Goal: Transaction & Acquisition: Purchase product/service

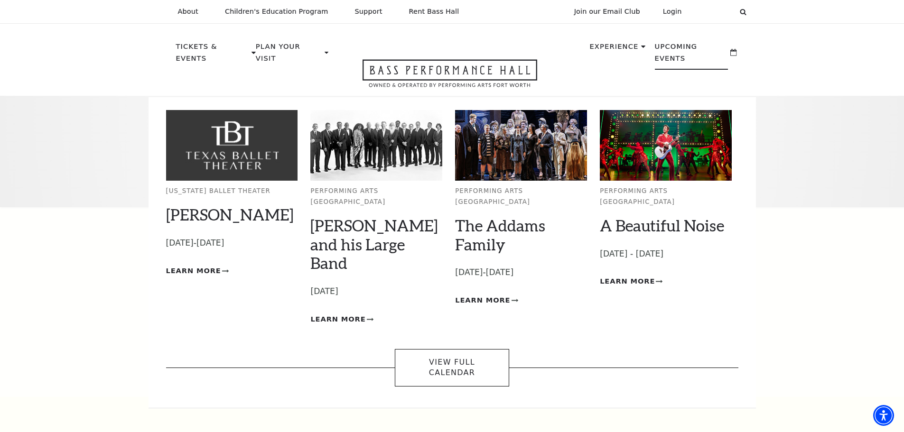
click at [684, 46] on p "Upcoming Events" at bounding box center [692, 55] width 74 height 29
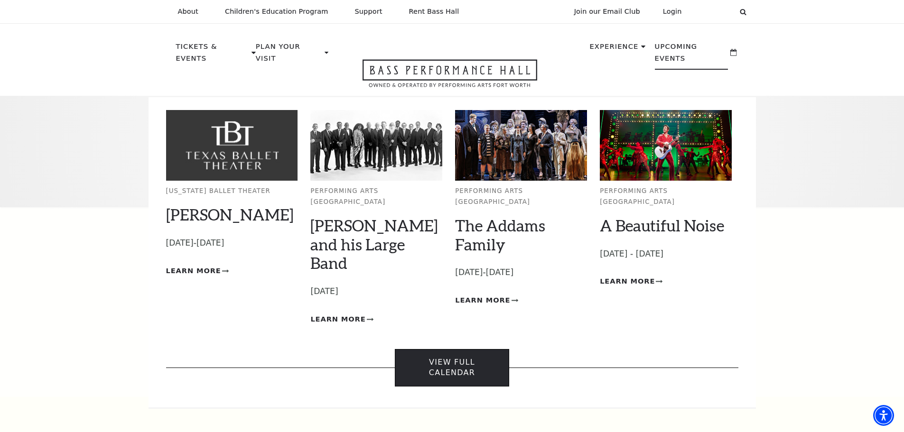
click at [446, 349] on link "View Full Calendar" at bounding box center [452, 367] width 114 height 37
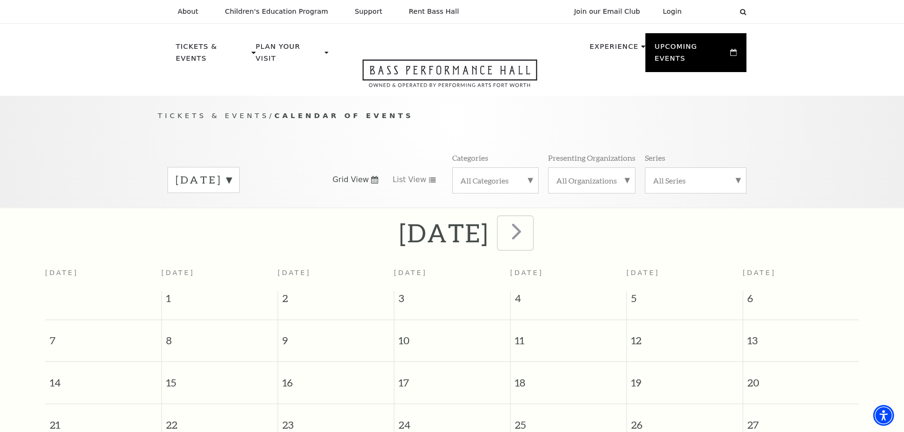
click at [530, 224] on span "next" at bounding box center [516, 231] width 27 height 27
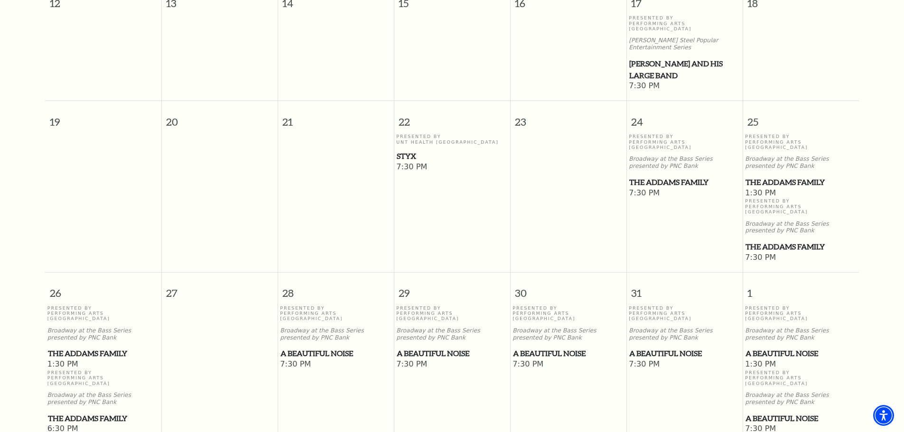
scroll to position [511, 0]
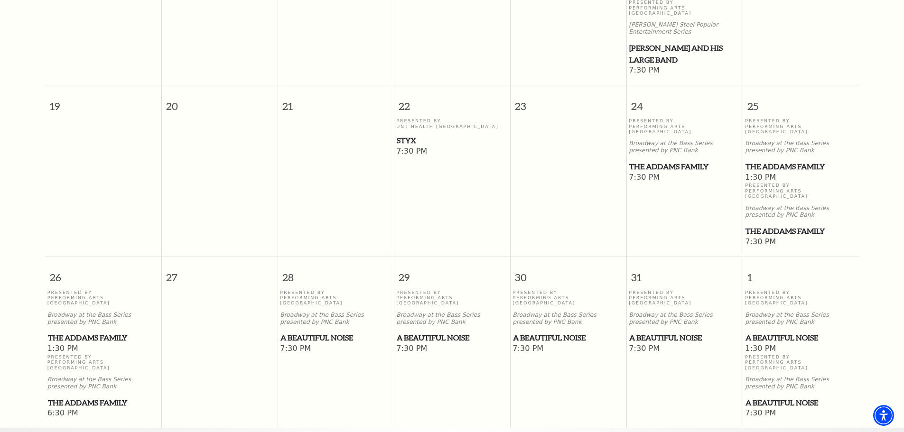
click at [778, 161] on span "The Addams Family" at bounding box center [800, 167] width 111 height 12
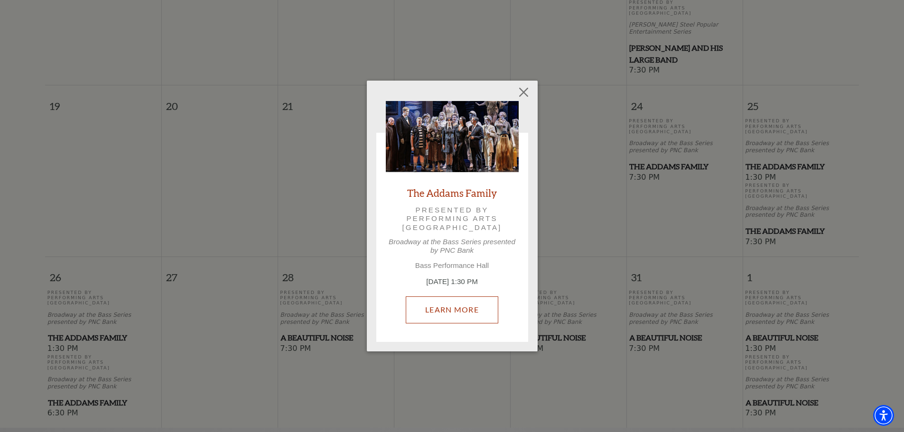
click at [461, 311] on link "Learn More" at bounding box center [452, 310] width 93 height 27
click at [523, 90] on button "Close" at bounding box center [523, 93] width 18 height 18
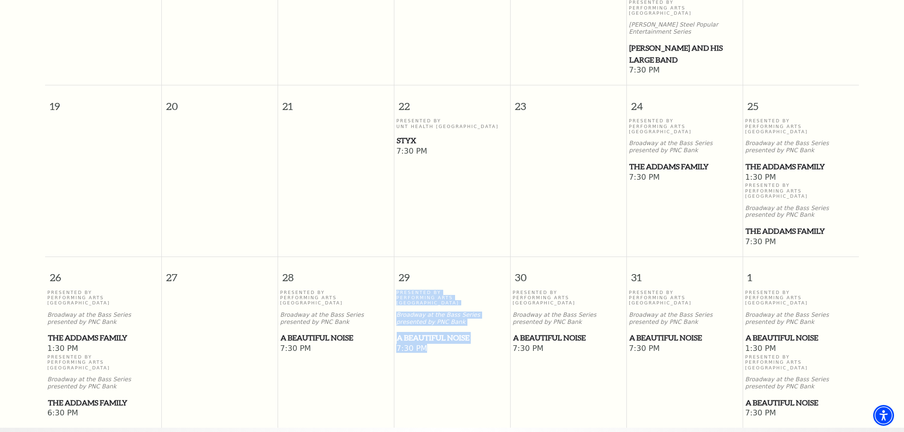
drag, startPoint x: 452, startPoint y: 346, endPoint x: 460, endPoint y: 265, distance: 81.5
click at [460, 290] on td "Presented By Performing Arts Fort Worth Broadway at the Bass Series presented b…" at bounding box center [452, 355] width 116 height 130
click at [476, 326] on td "Presented By Performing Arts Fort Worth Broadway at the Bass Series presented b…" at bounding box center [452, 355] width 116 height 130
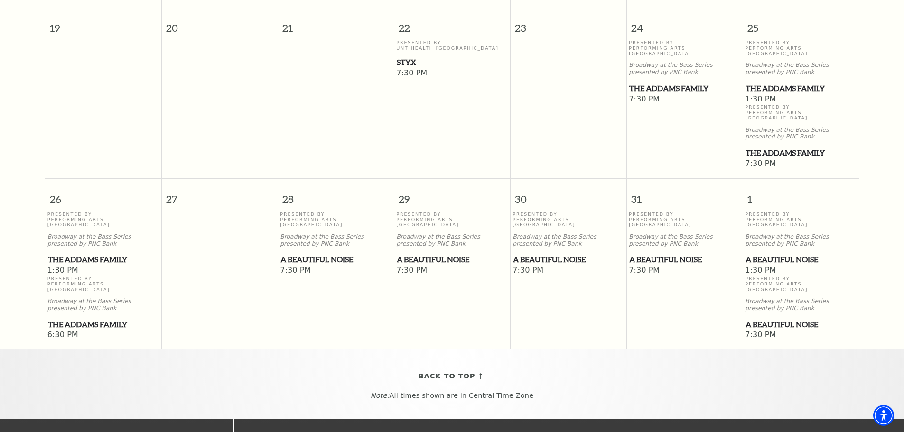
scroll to position [606, 0]
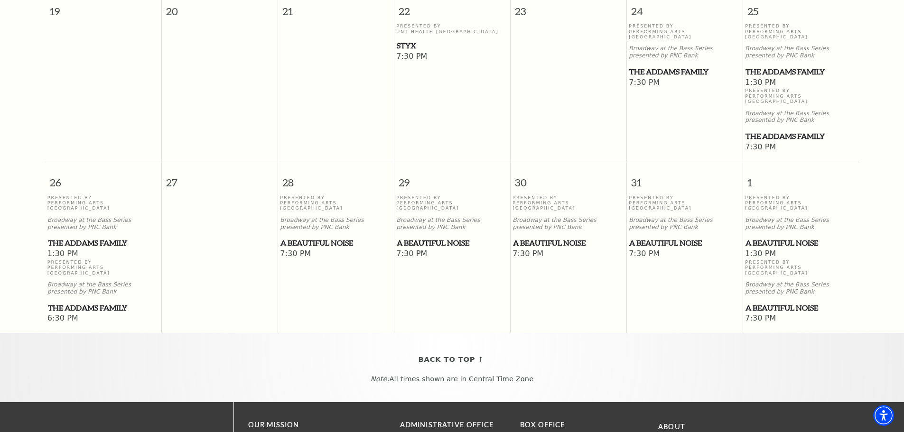
click at [774, 237] on span "A Beautiful Noise" at bounding box center [800, 243] width 111 height 12
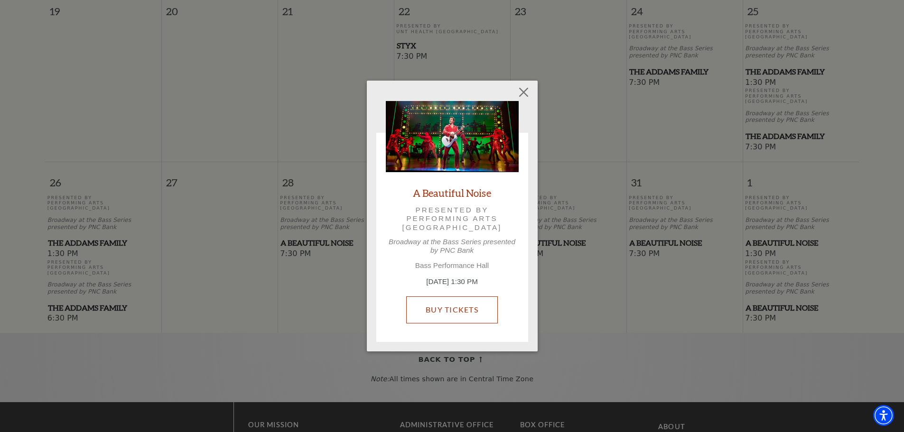
click at [456, 314] on link "Buy Tickets" at bounding box center [452, 310] width 92 height 27
click at [527, 91] on button "Close" at bounding box center [523, 93] width 18 height 18
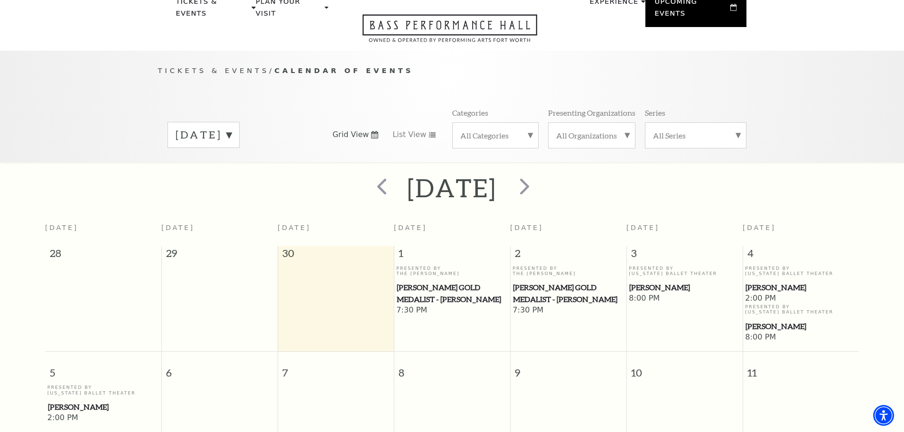
scroll to position [37, 0]
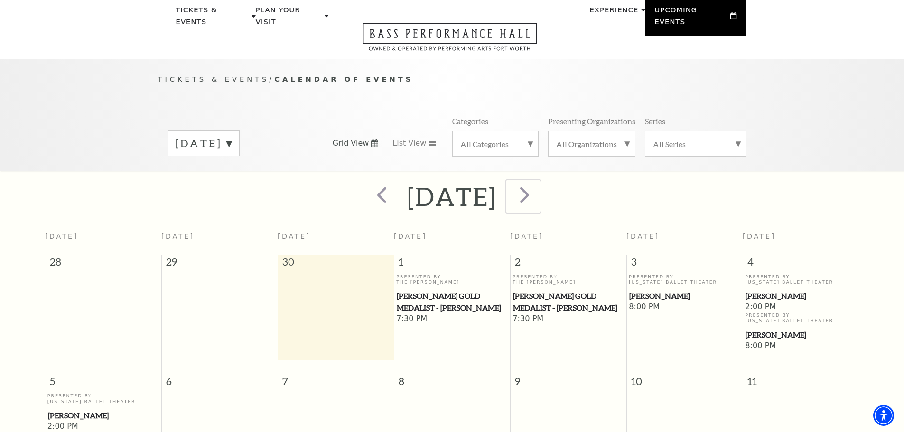
click at [538, 188] on span "next" at bounding box center [524, 194] width 27 height 27
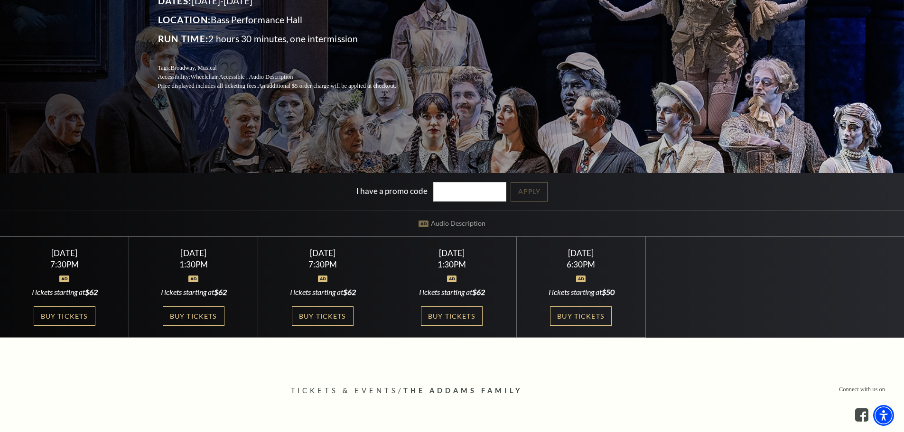
scroll to position [190, 0]
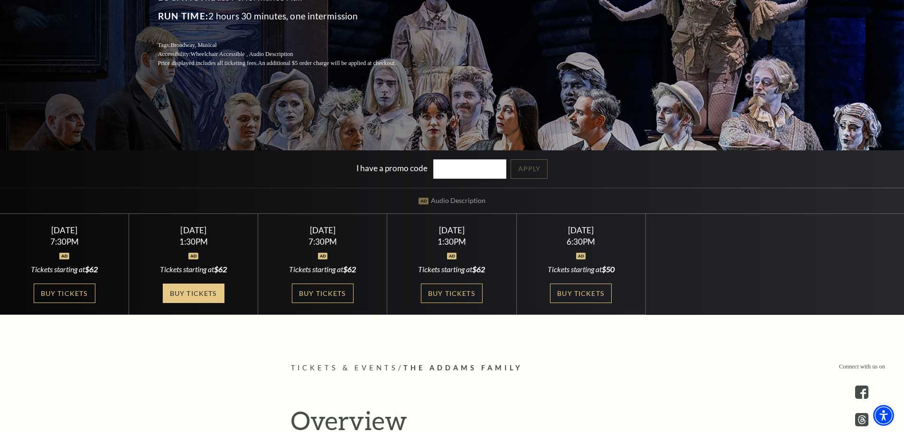
click at [186, 292] on link "Buy Tickets" at bounding box center [194, 293] width 62 height 19
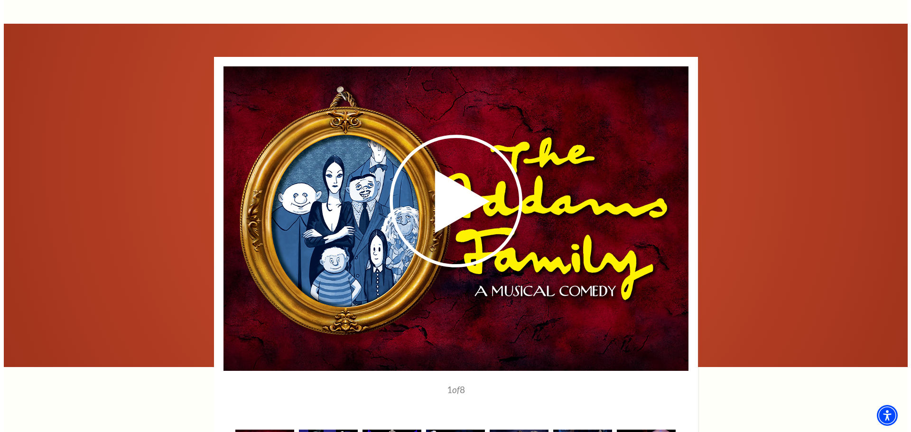
scroll to position [1281, 0]
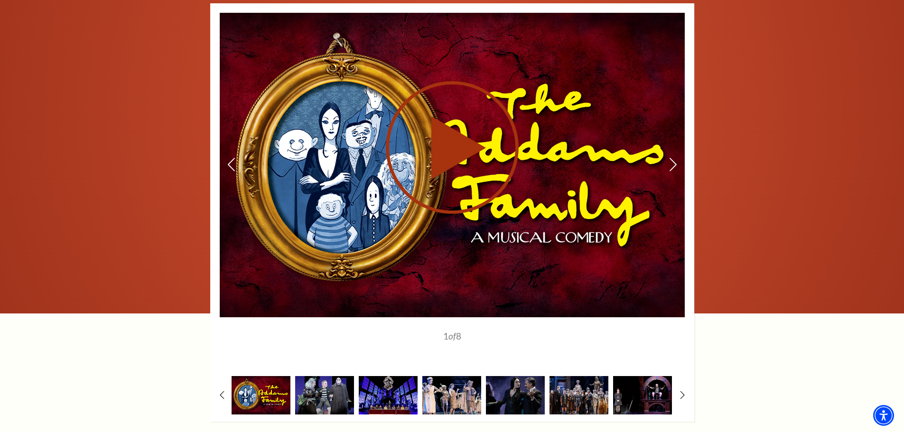
click at [449, 159] on use at bounding box center [452, 148] width 133 height 133
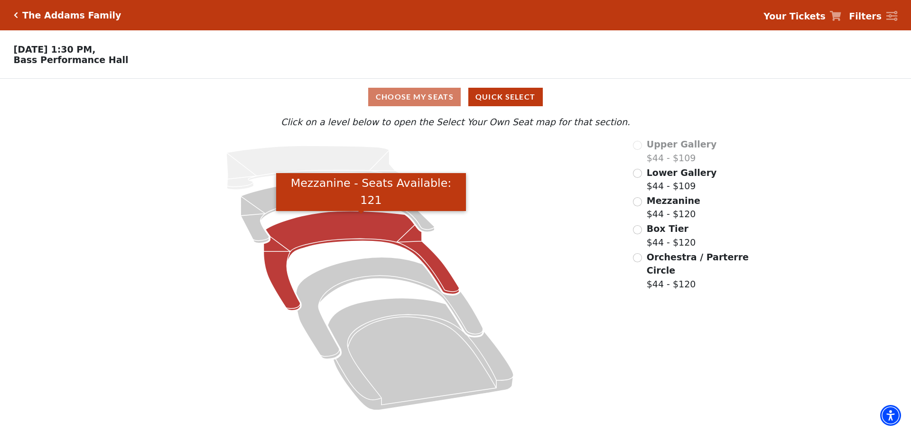
click at [345, 231] on icon "Mezzanine - Seats Available: 121" at bounding box center [361, 261] width 195 height 100
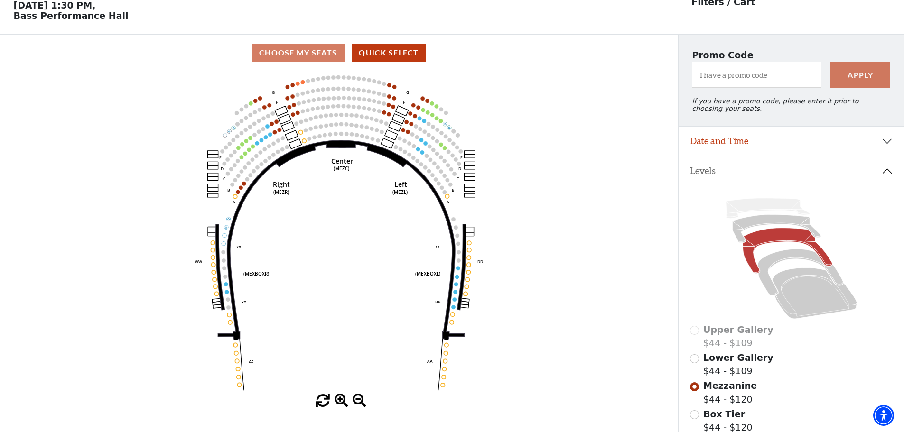
scroll to position [92, 0]
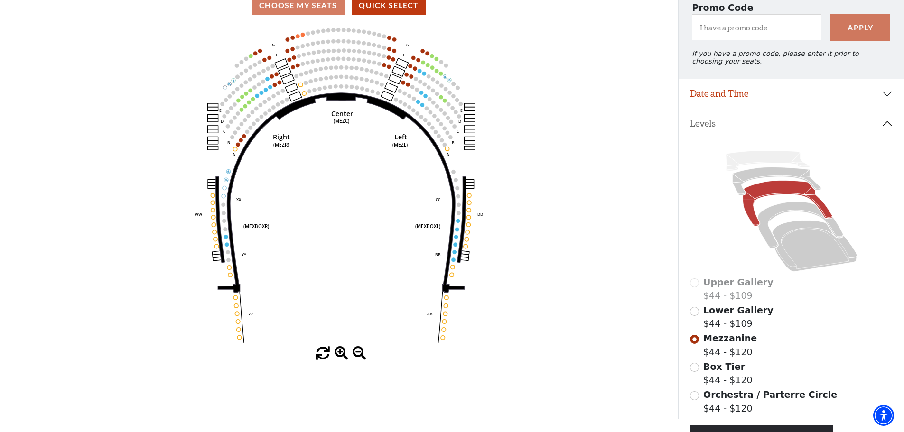
click at [341, 356] on span at bounding box center [342, 354] width 14 height 14
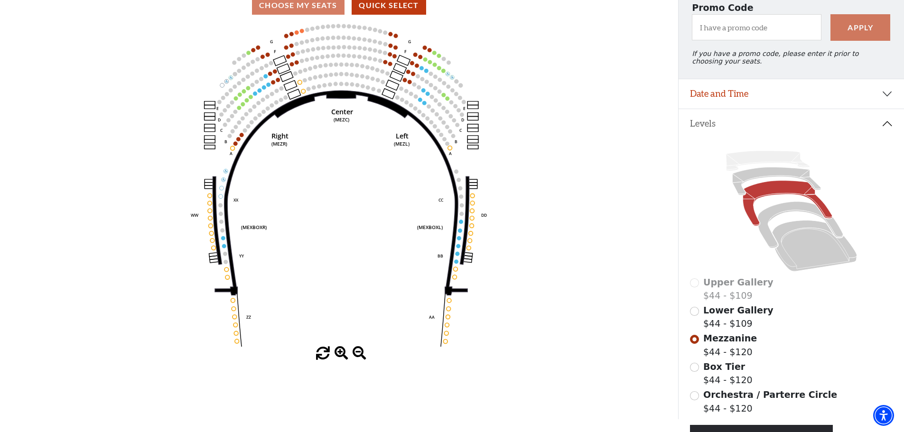
click at [341, 355] on span at bounding box center [342, 354] width 14 height 14
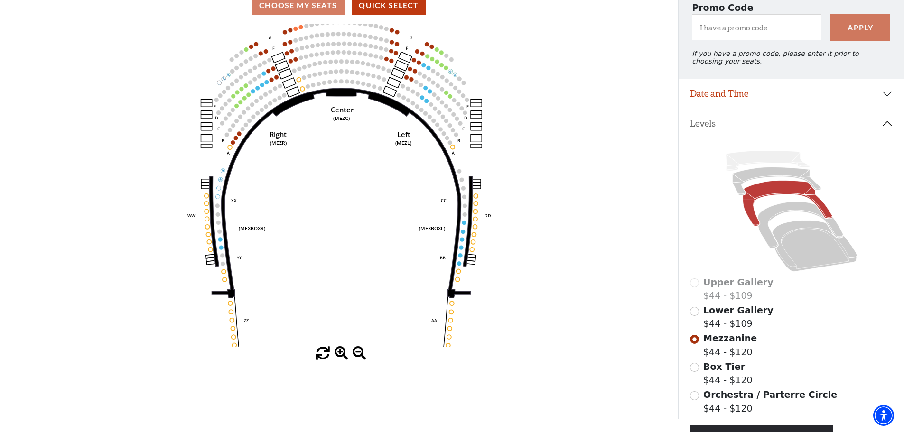
click at [341, 355] on span at bounding box center [342, 354] width 14 height 14
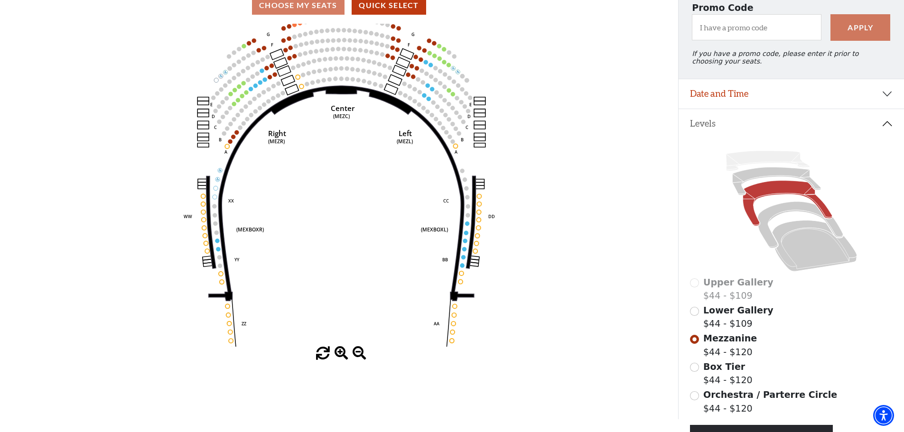
click at [341, 355] on span at bounding box center [342, 354] width 14 height 14
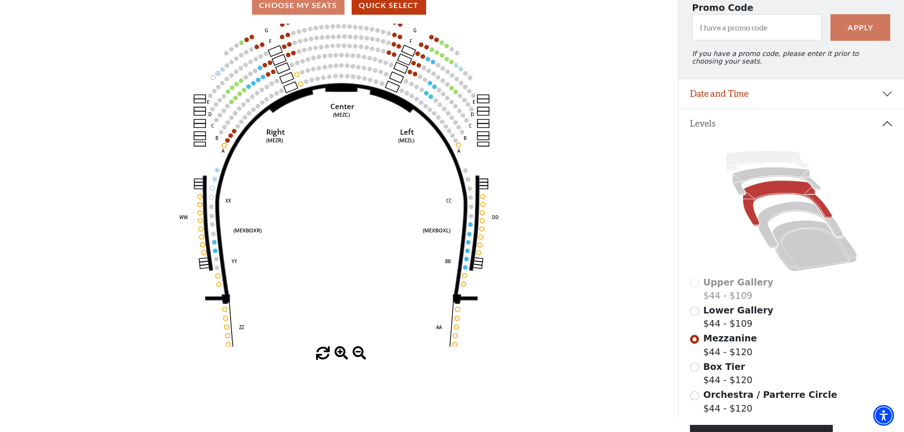
click at [341, 355] on span at bounding box center [342, 354] width 14 height 14
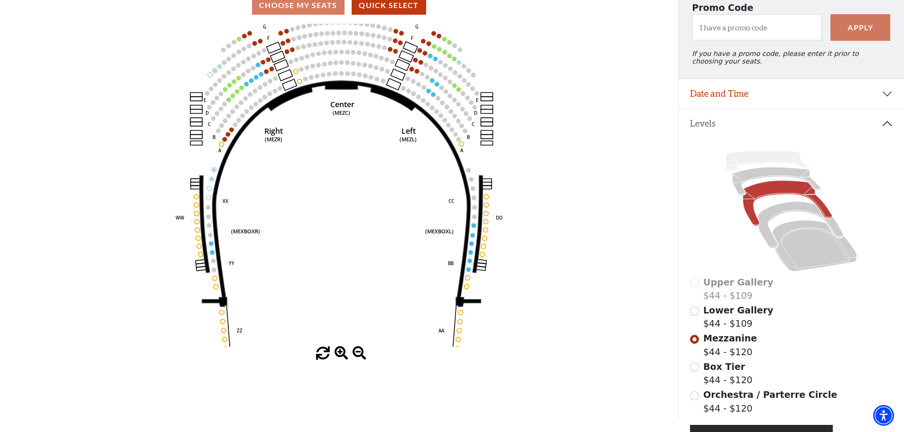
click at [341, 355] on span at bounding box center [342, 354] width 14 height 14
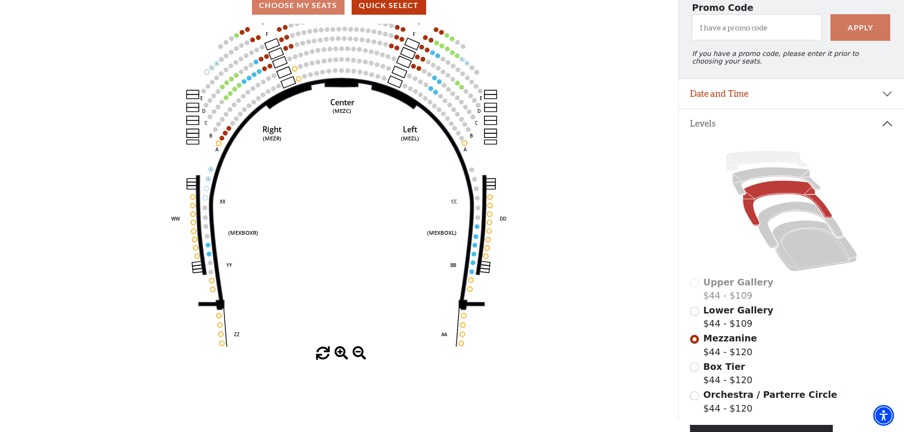
click at [341, 355] on span at bounding box center [342, 354] width 14 height 14
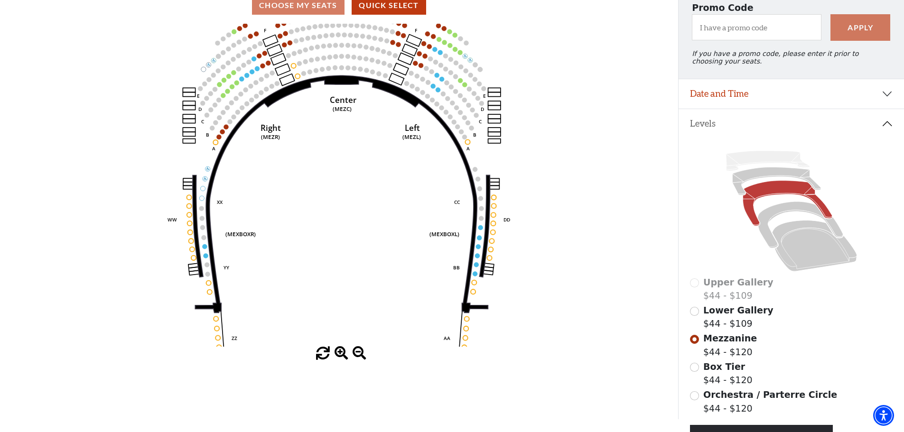
click at [341, 355] on span at bounding box center [342, 354] width 14 height 14
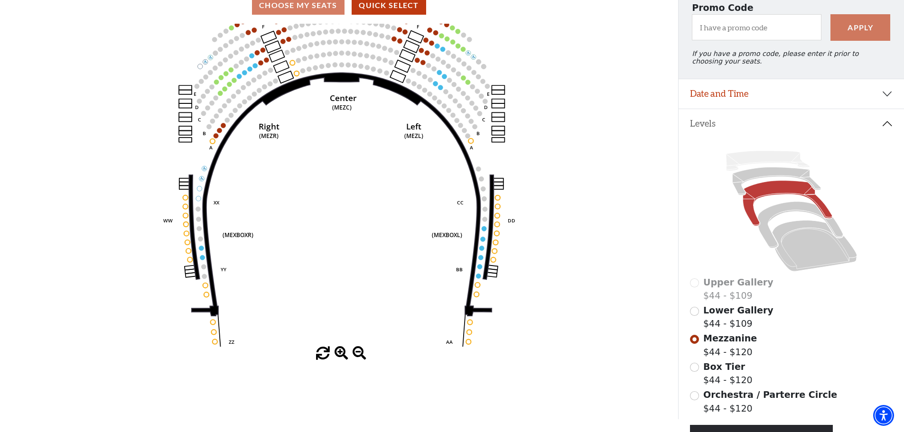
click at [317, 360] on span at bounding box center [323, 354] width 14 height 14
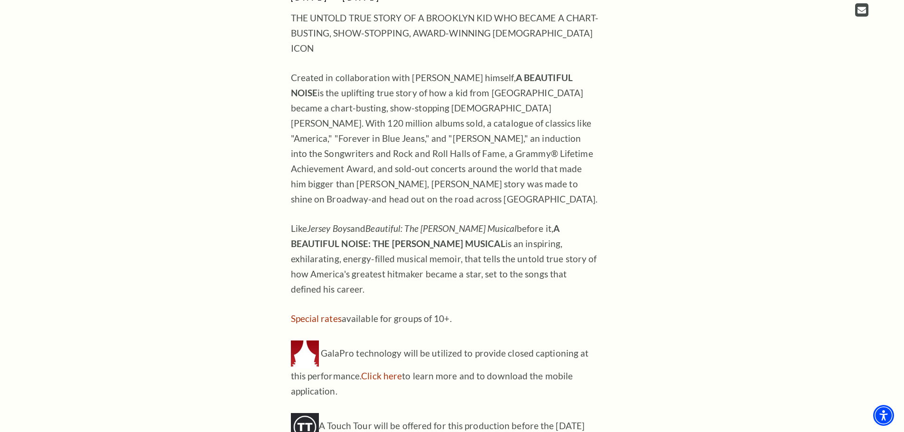
scroll to position [759, 0]
